Goal: Check status: Check status

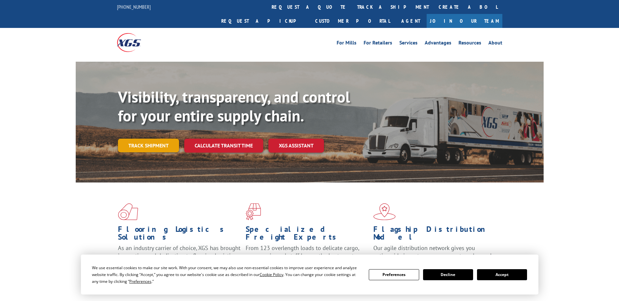
click at [151, 139] on link "Track shipment" at bounding box center [148, 146] width 61 height 14
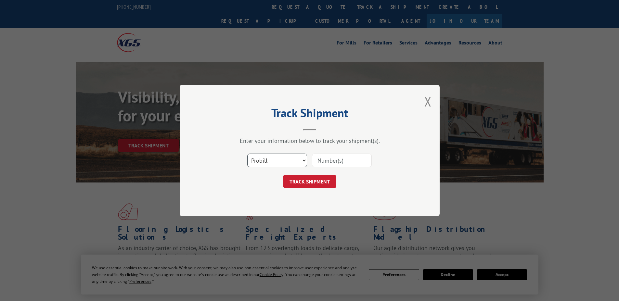
select select "po"
click at [247, 154] on select "Select category... Probill BOL PO" at bounding box center [277, 161] width 60 height 14
click at [362, 159] on input at bounding box center [342, 161] width 60 height 14
type input "17520617"
click button "TRACK SHIPMENT" at bounding box center [309, 182] width 53 height 14
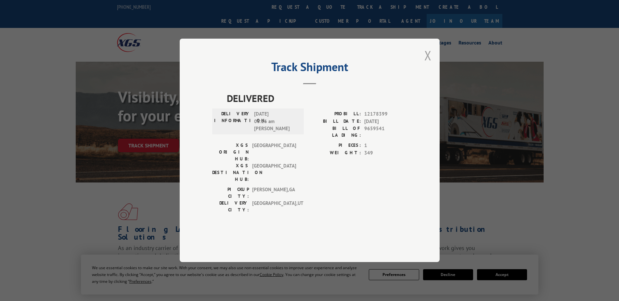
click at [425, 64] on button "Close modal" at bounding box center [427, 55] width 7 height 17
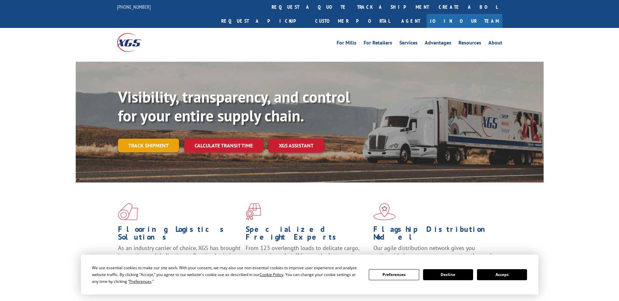
click at [142, 139] on link "Track shipment" at bounding box center [148, 146] width 61 height 14
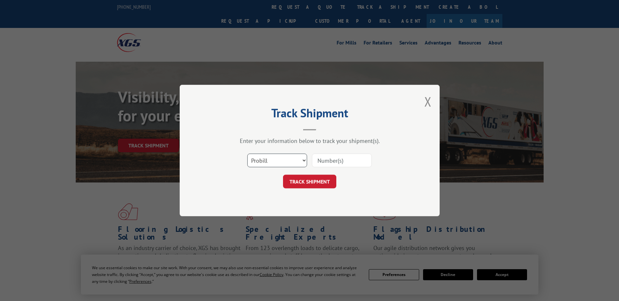
drag, startPoint x: 300, startPoint y: 159, endPoint x: 332, endPoint y: 161, distance: 32.6
click at [332, 161] on div "Select category... Probill BOL PO" at bounding box center [309, 160] width 195 height 21
click at [332, 161] on input at bounding box center [342, 161] width 60 height 14
type input "17520617"
click button "TRACK SHIPMENT" at bounding box center [309, 182] width 53 height 14
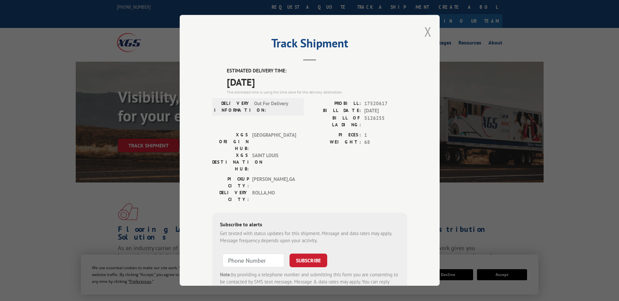
click at [424, 35] on button "Close modal" at bounding box center [427, 31] width 7 height 17
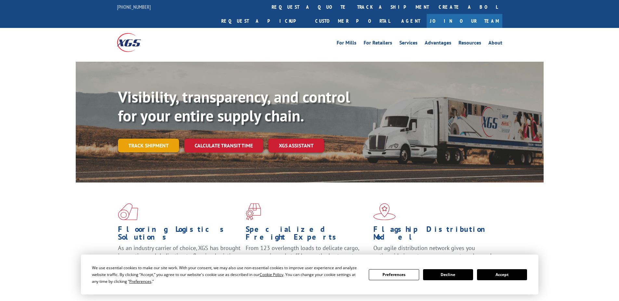
click at [157, 139] on link "Track shipment" at bounding box center [148, 146] width 61 height 14
